Goal: Task Accomplishment & Management: Manage account settings

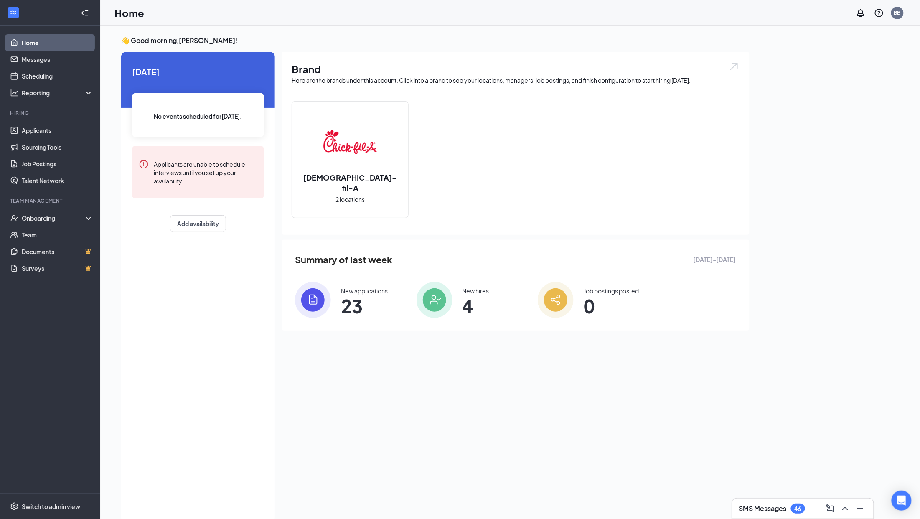
click at [305, 323] on div "Summary of last week [DATE] - [DATE] New applications 23 New hires 4 Job postin…" at bounding box center [516, 285] width 468 height 91
click at [308, 293] on img at bounding box center [313, 300] width 36 height 36
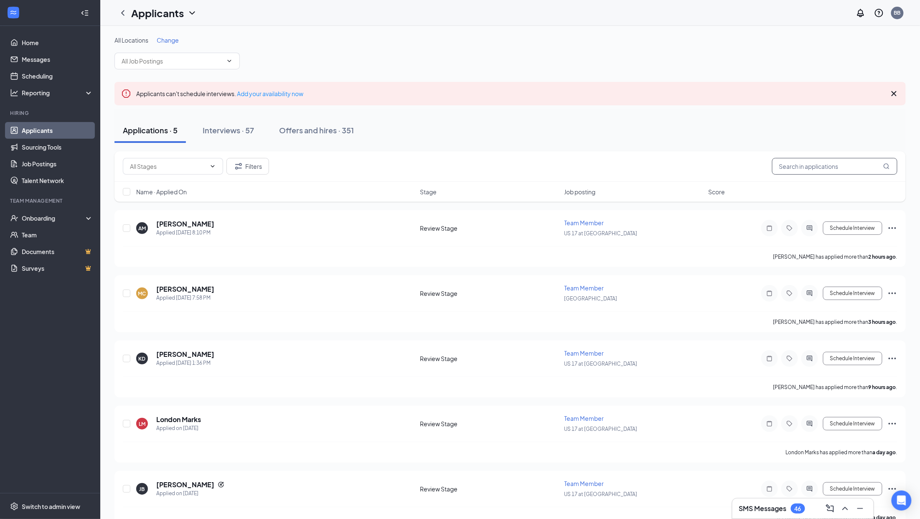
click at [805, 168] on input "text" at bounding box center [834, 166] width 125 height 17
paste input "[PERSON_NAME]"
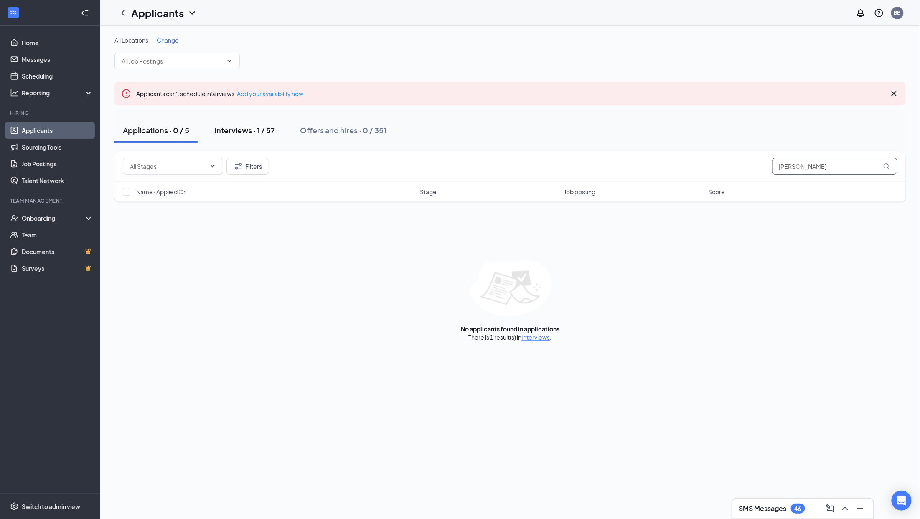
type input "[PERSON_NAME]"
click at [239, 129] on div "Interviews · 1 / 57" at bounding box center [244, 130] width 61 height 10
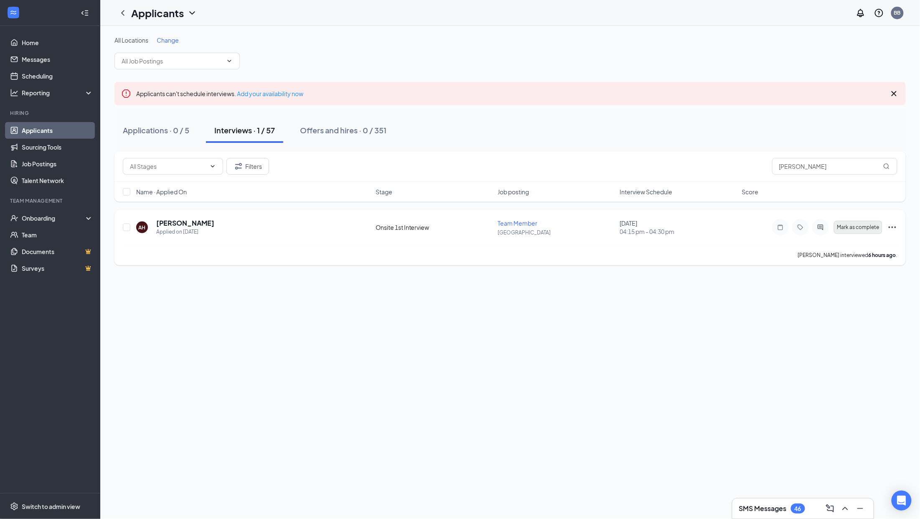
click at [866, 222] on button "Mark as complete" at bounding box center [858, 227] width 48 height 13
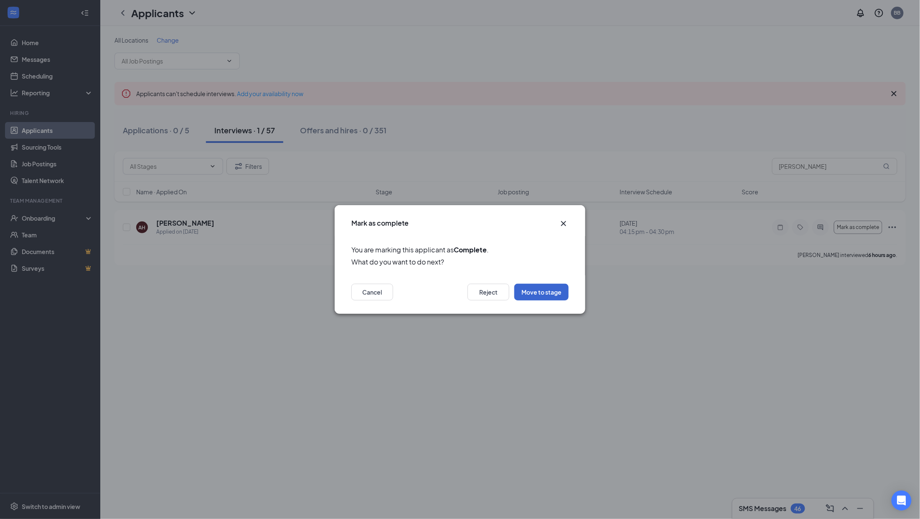
click at [545, 284] on button "Move to stage" at bounding box center [541, 292] width 54 height 17
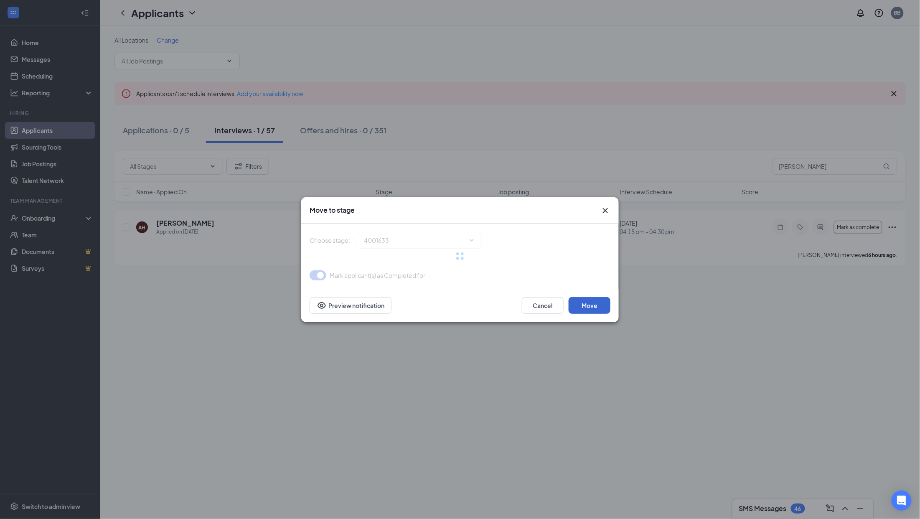
type input "Onsite 2nd Interview (next stage)"
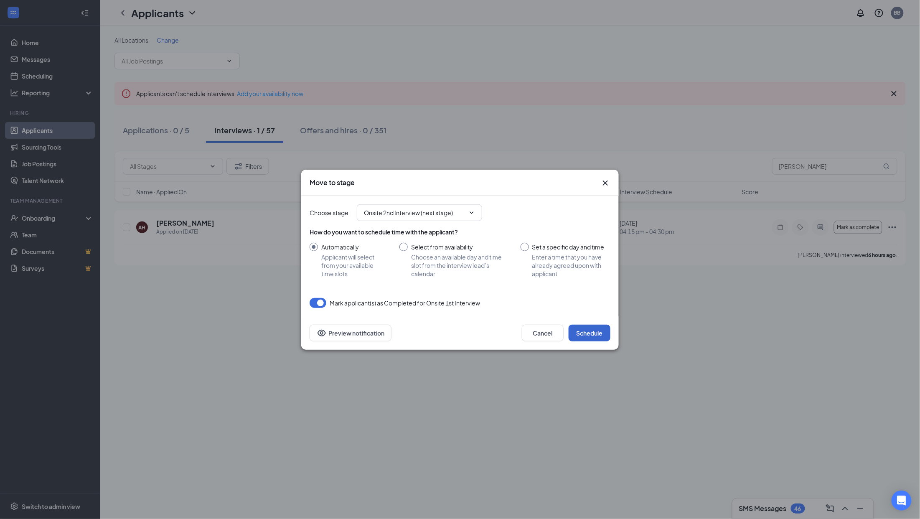
click at [590, 332] on button "Schedule" at bounding box center [590, 333] width 42 height 17
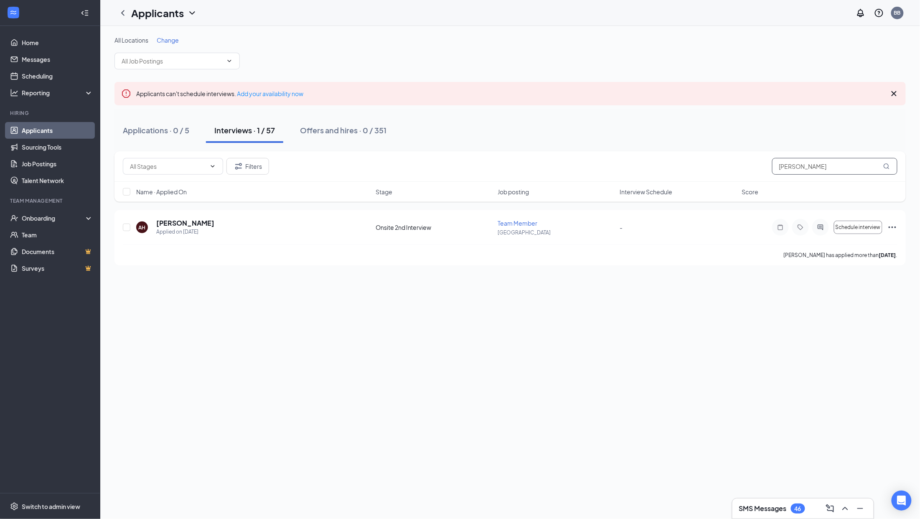
click at [824, 170] on input "[PERSON_NAME]" at bounding box center [834, 166] width 125 height 17
paste input "Camden [PERSON_NAME]"
type input "Camden [PERSON_NAME]"
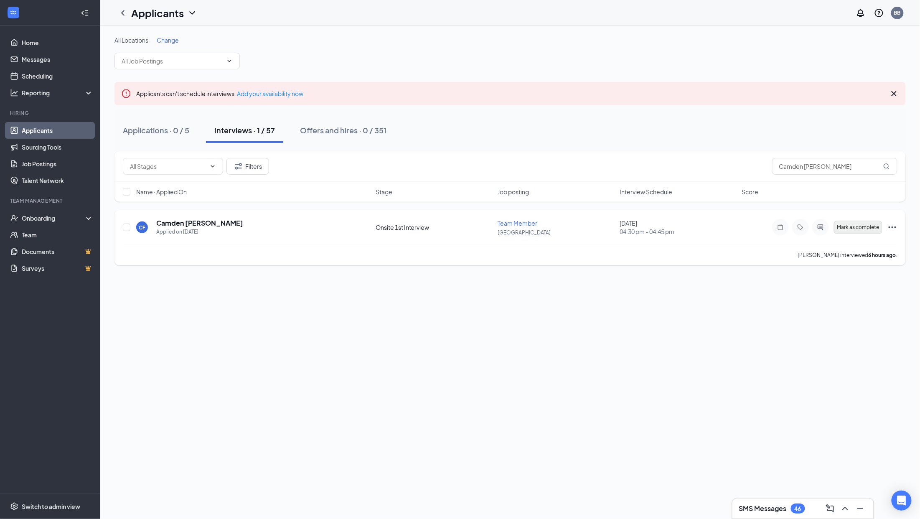
click at [869, 225] on span "Mark as complete" at bounding box center [858, 227] width 42 height 6
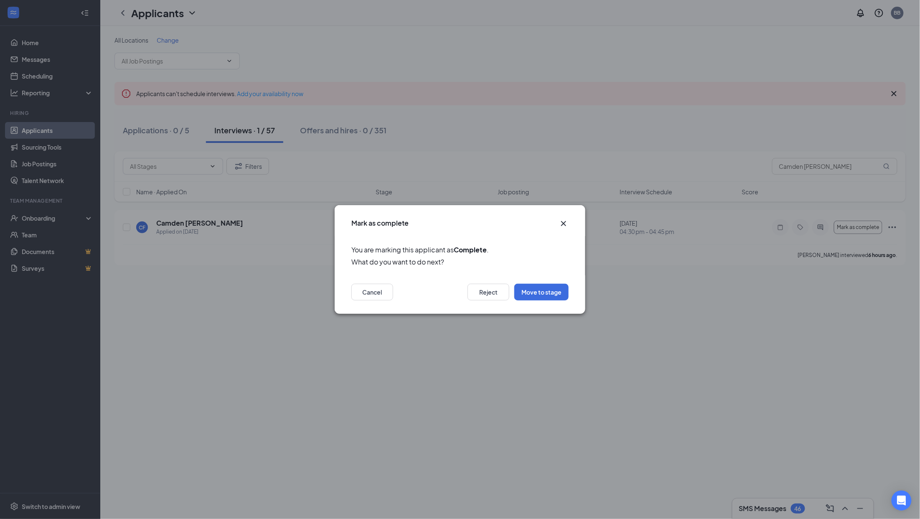
click at [537, 300] on div "Cancel Reject Move to stage" at bounding box center [460, 294] width 251 height 38
click at [547, 291] on button "Move to stage" at bounding box center [541, 292] width 54 height 17
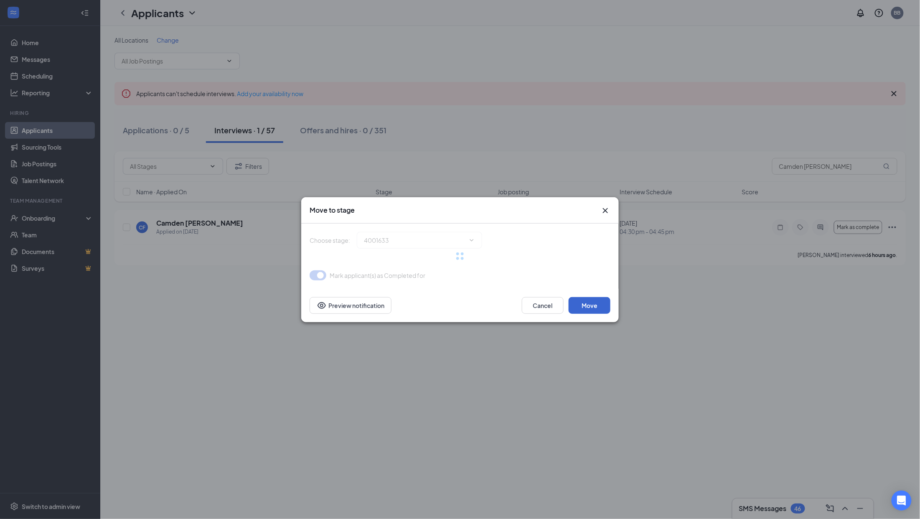
type input "Onsite 2nd Interview (next stage)"
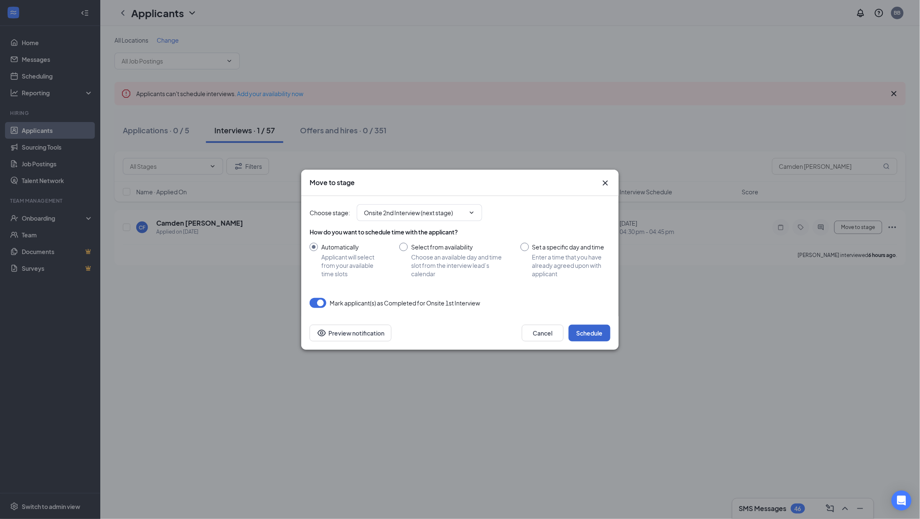
click at [587, 326] on button "Schedule" at bounding box center [590, 333] width 42 height 17
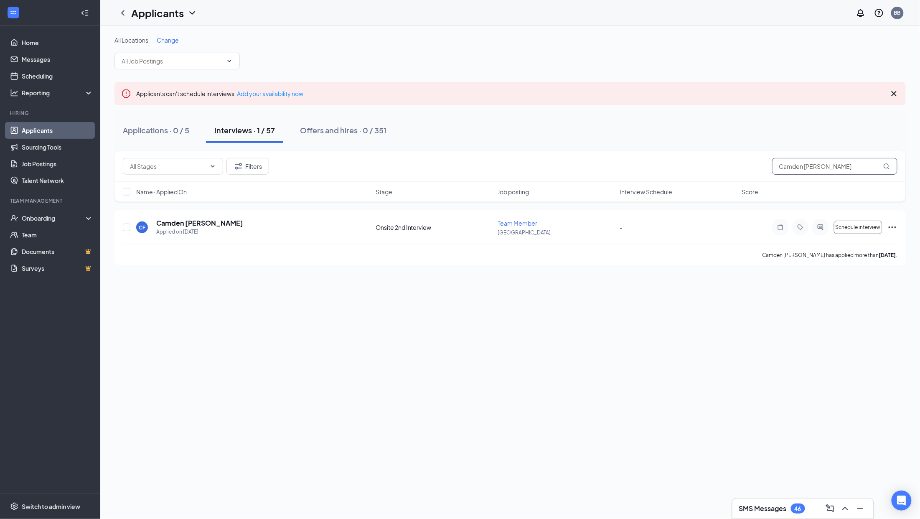
click at [797, 168] on input "Camden [PERSON_NAME]" at bounding box center [834, 166] width 125 height 17
paste input "Tybraizhia Ford"
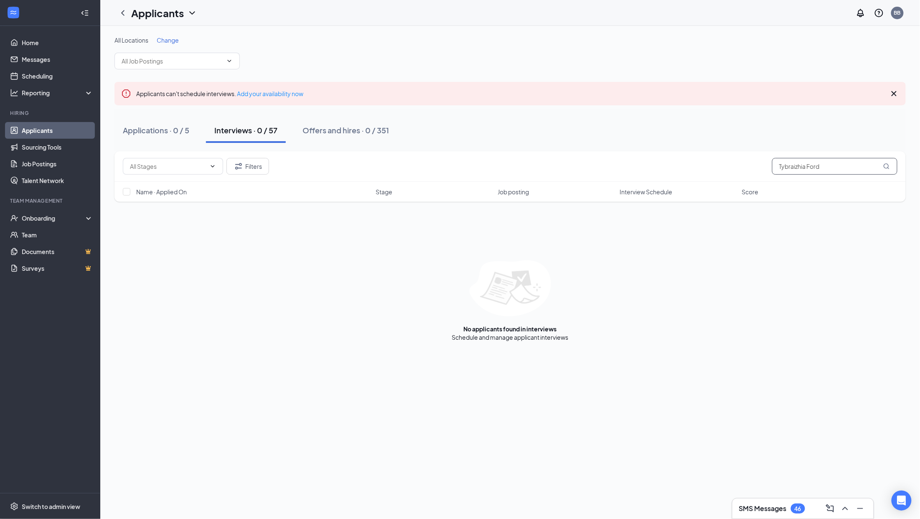
click at [783, 160] on input "Tybraizhia Ford" at bounding box center [834, 166] width 125 height 17
click at [817, 168] on input "ford" at bounding box center [834, 166] width 125 height 17
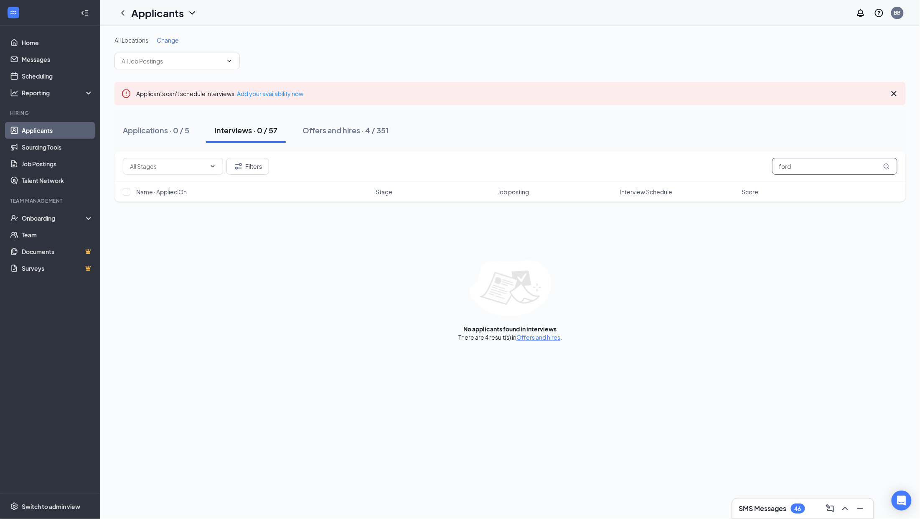
click at [817, 168] on input "ford" at bounding box center [834, 166] width 125 height 17
paste input "[PERSON_NAME]"
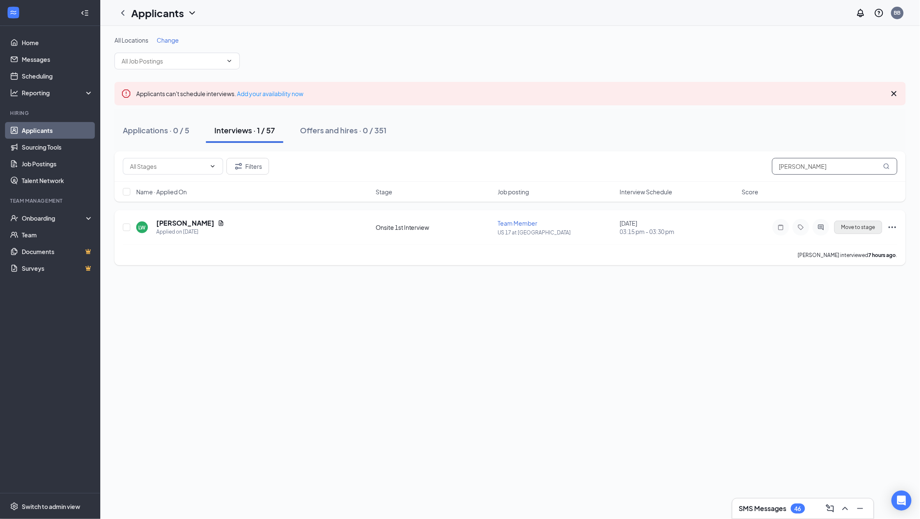
type input "[PERSON_NAME]"
click at [868, 232] on button "Move to stage" at bounding box center [858, 227] width 48 height 13
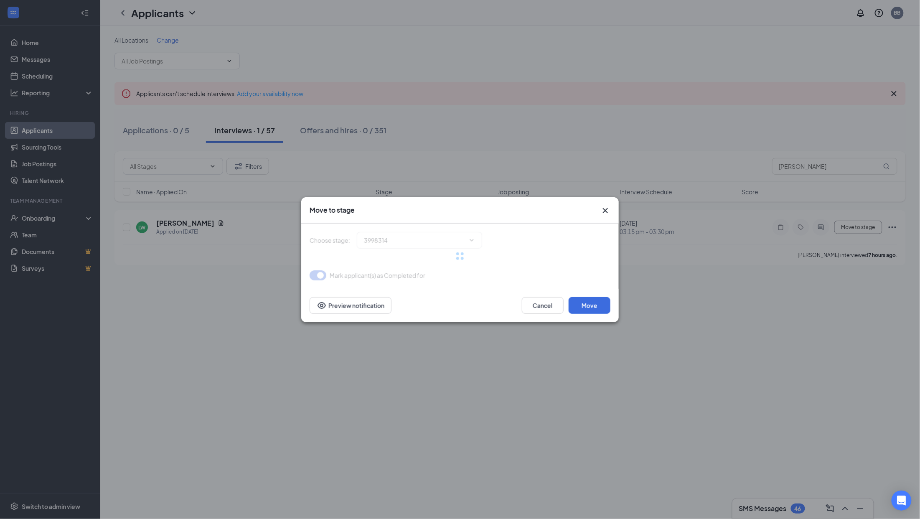
type input "Onsite 2nd Interview (next stage)"
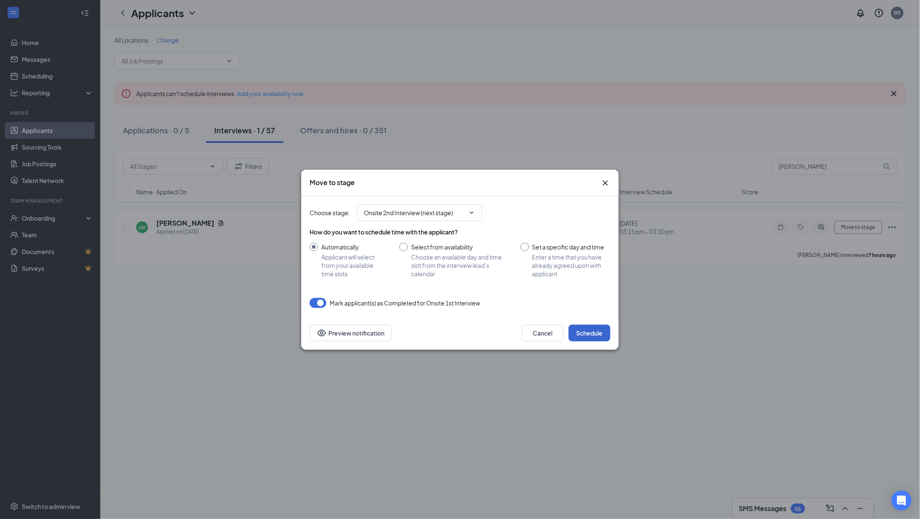
click at [590, 331] on button "Schedule" at bounding box center [590, 333] width 42 height 17
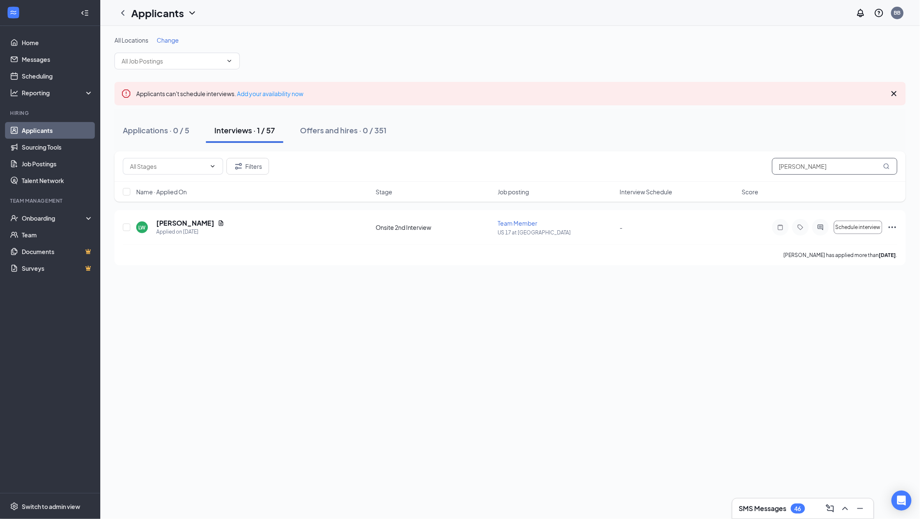
click at [814, 166] on input "[PERSON_NAME]" at bounding box center [834, 166] width 125 height 17
paste input "[PERSON_NAME]"
type input "[PERSON_NAME]"
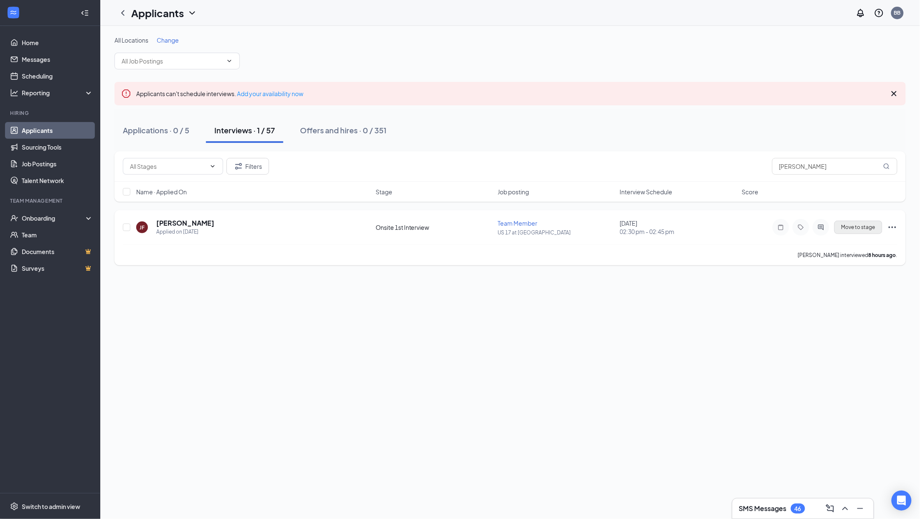
click at [858, 228] on span "Move to stage" at bounding box center [858, 227] width 34 height 6
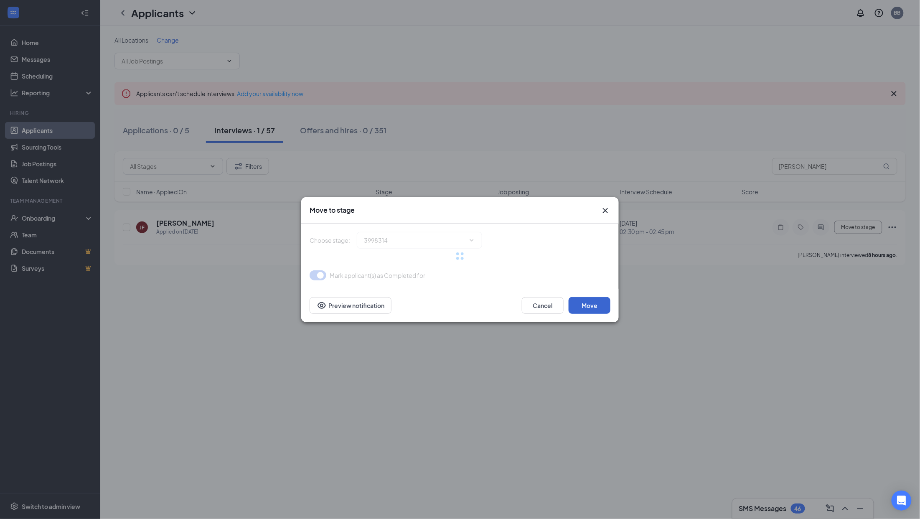
type input "Onsite 2nd Interview (next stage)"
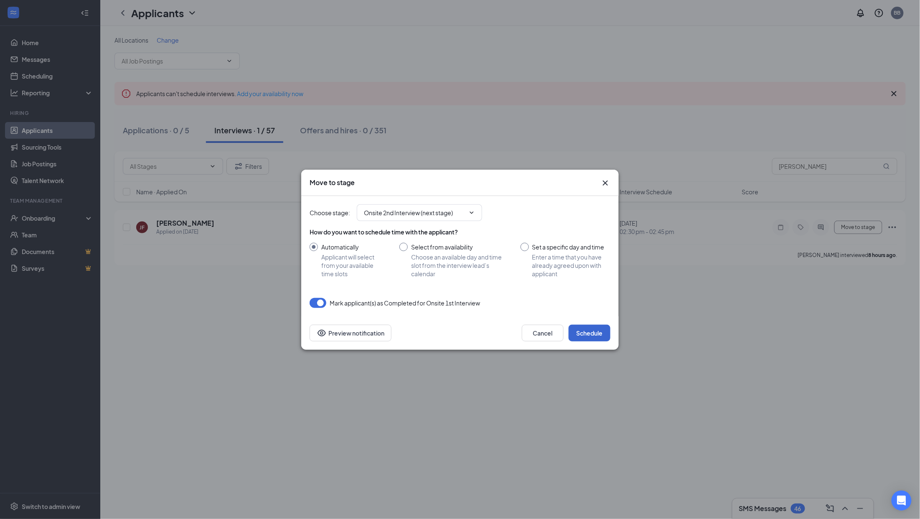
click at [592, 340] on button "Schedule" at bounding box center [590, 333] width 42 height 17
